Goal: Information Seeking & Learning: Learn about a topic

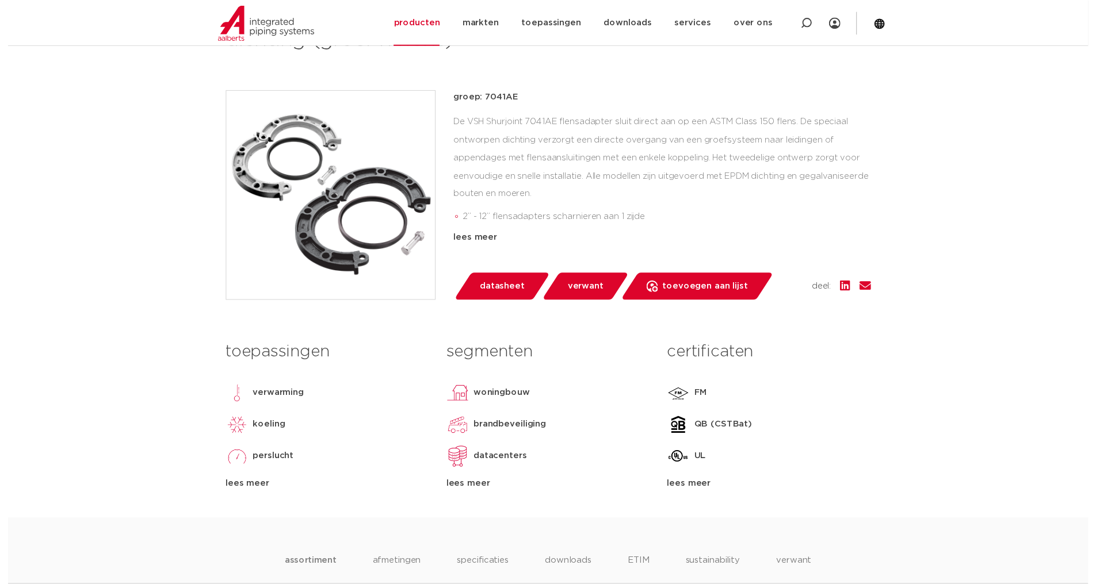
scroll to position [230, 0]
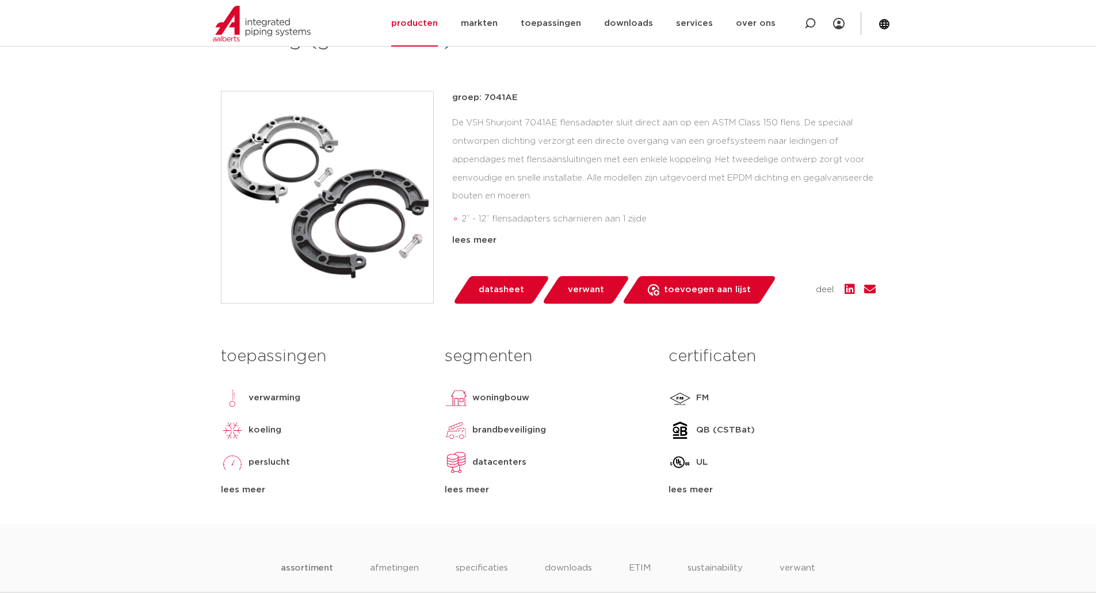
click at [493, 285] on span "datasheet" at bounding box center [501, 290] width 45 height 18
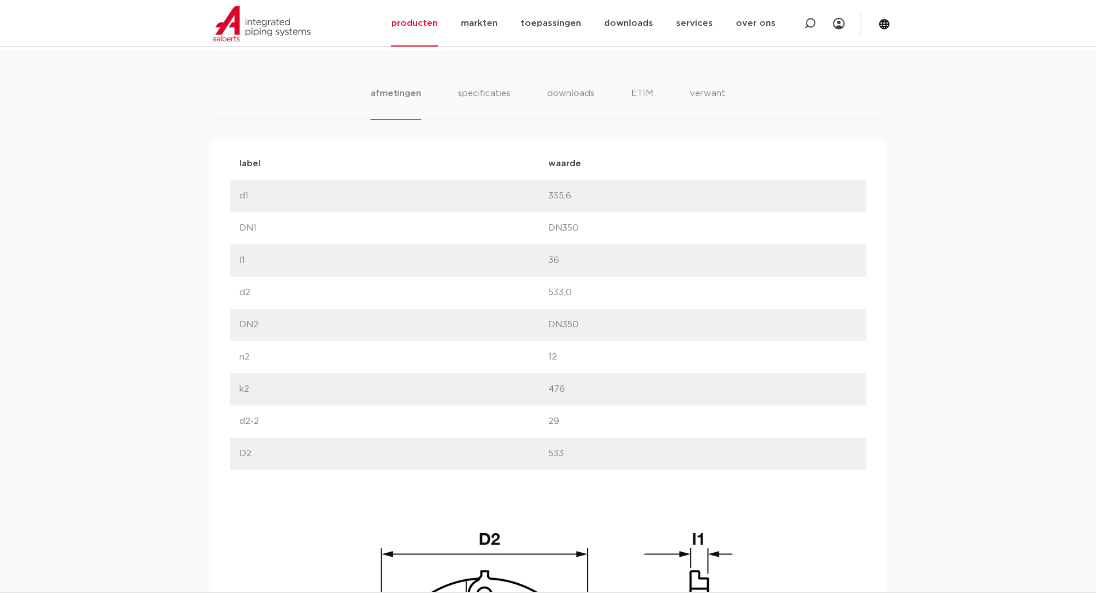
scroll to position [690, 0]
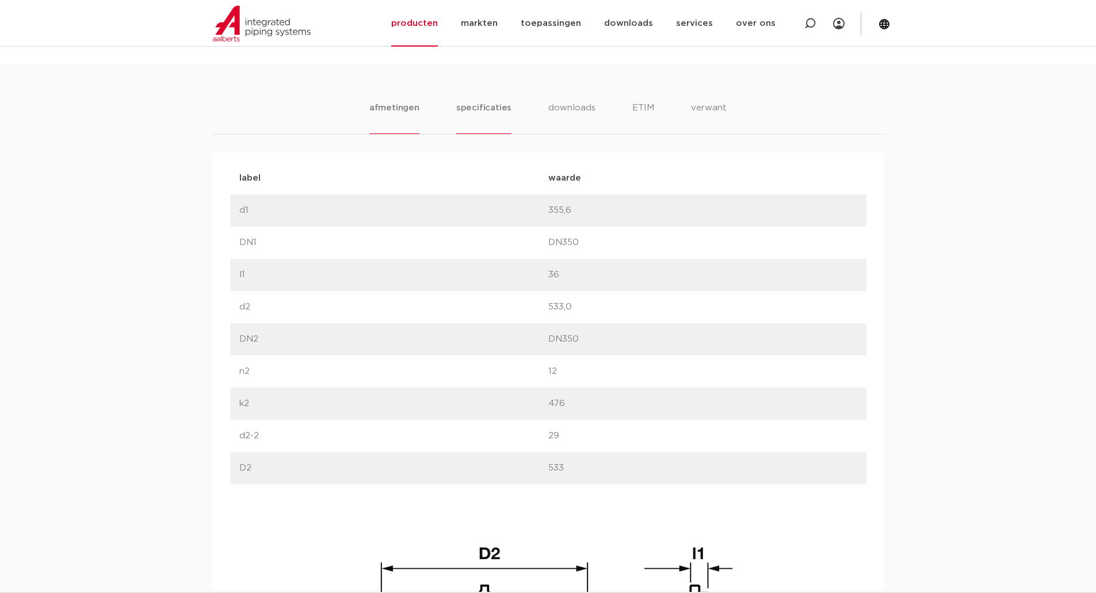
click at [472, 108] on li "specificaties" at bounding box center [483, 117] width 55 height 33
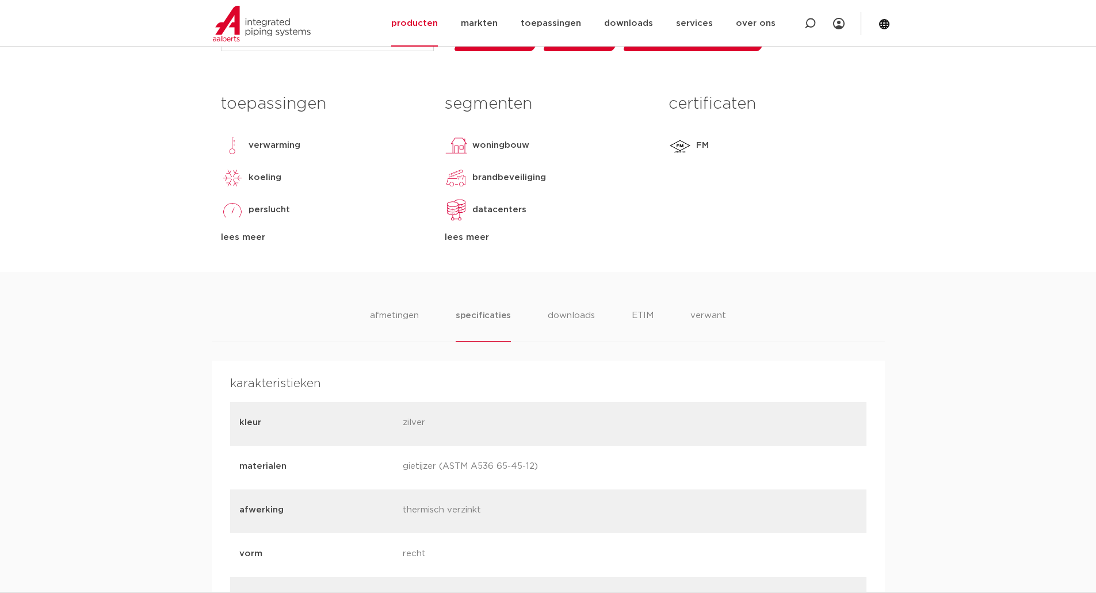
scroll to position [633, 0]
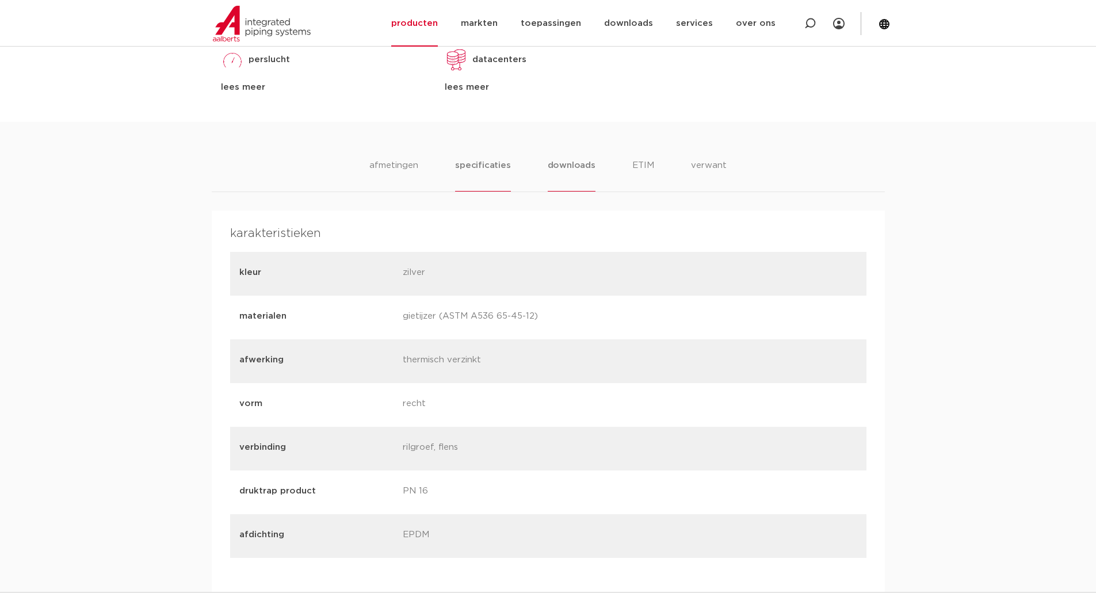
click at [579, 166] on li "downloads" at bounding box center [572, 175] width 48 height 33
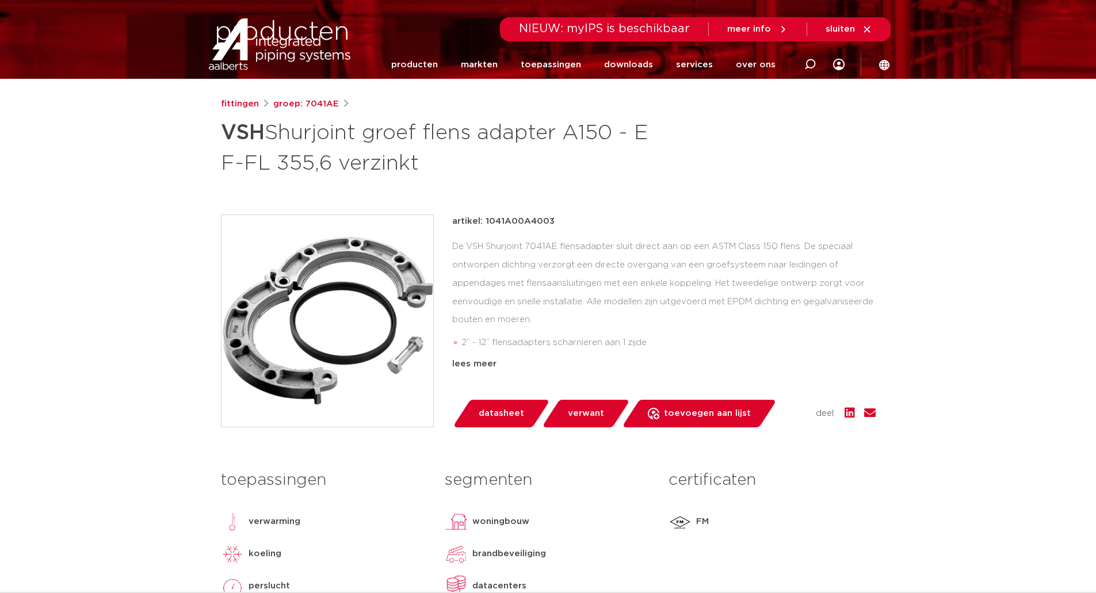
scroll to position [0, 0]
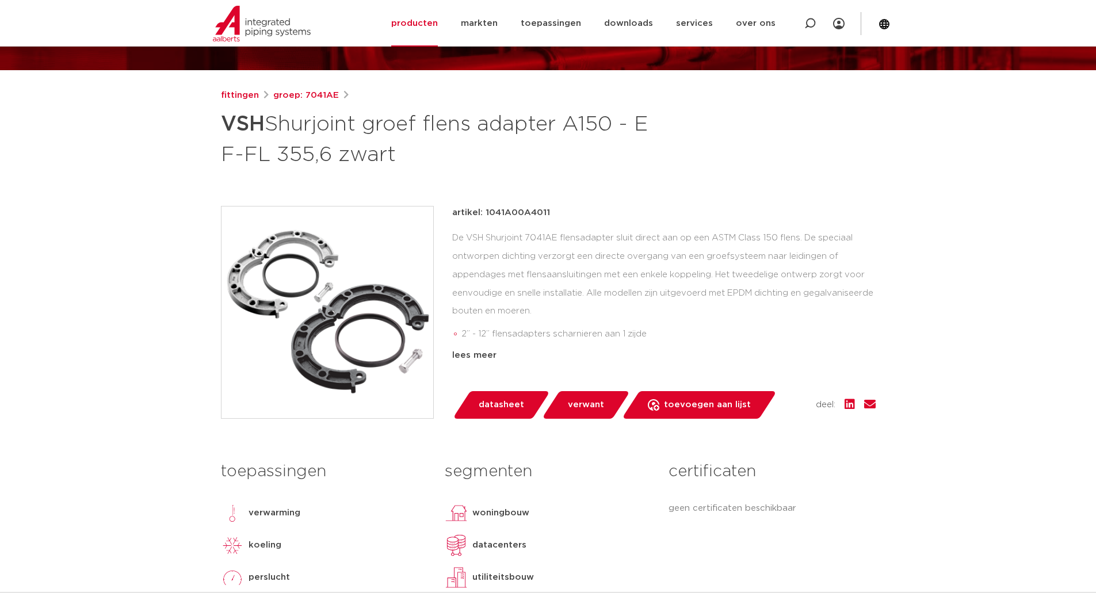
scroll to position [173, 0]
